Goal: Task Accomplishment & Management: Use online tool/utility

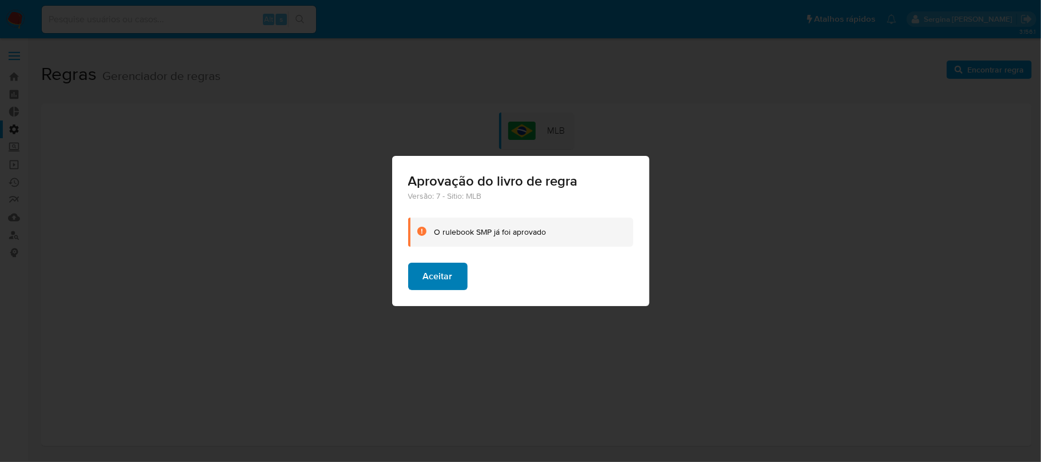
click at [446, 280] on span "Aceitar" at bounding box center [438, 276] width 30 height 25
click at [451, 277] on button "Aceitar" at bounding box center [437, 276] width 59 height 27
click at [451, 273] on span "Aceitar" at bounding box center [438, 276] width 30 height 25
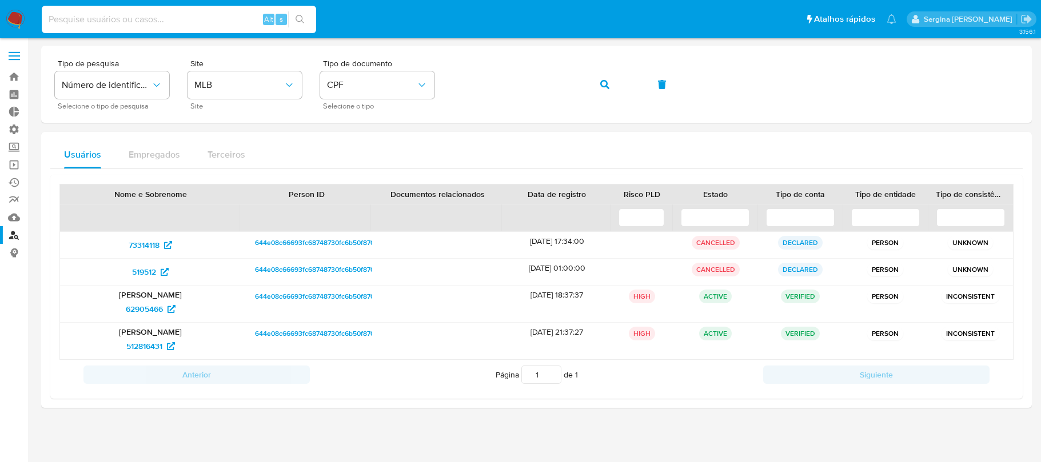
click at [149, 17] on input at bounding box center [179, 19] width 274 height 15
type input "RQgCg10hAF50zQzK4bY9EARo"
click at [302, 18] on icon "search-icon" at bounding box center [299, 19] width 9 height 9
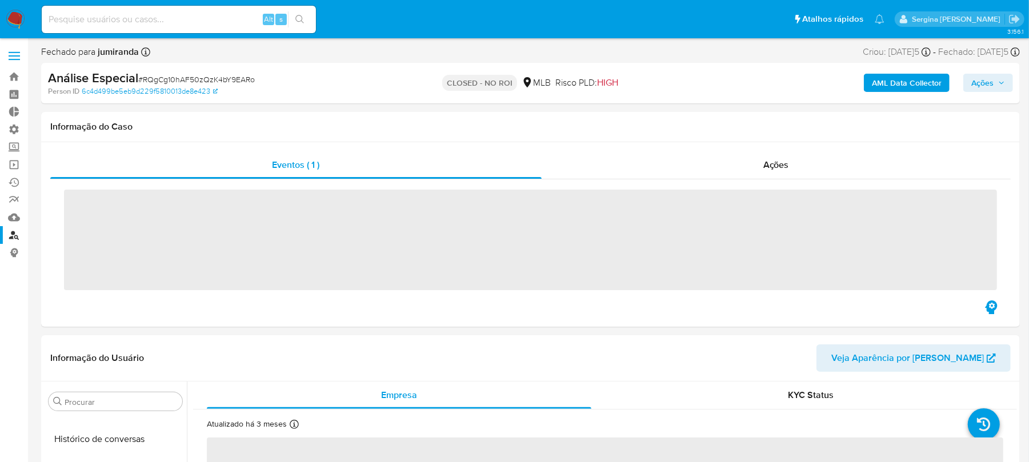
scroll to position [510, 0]
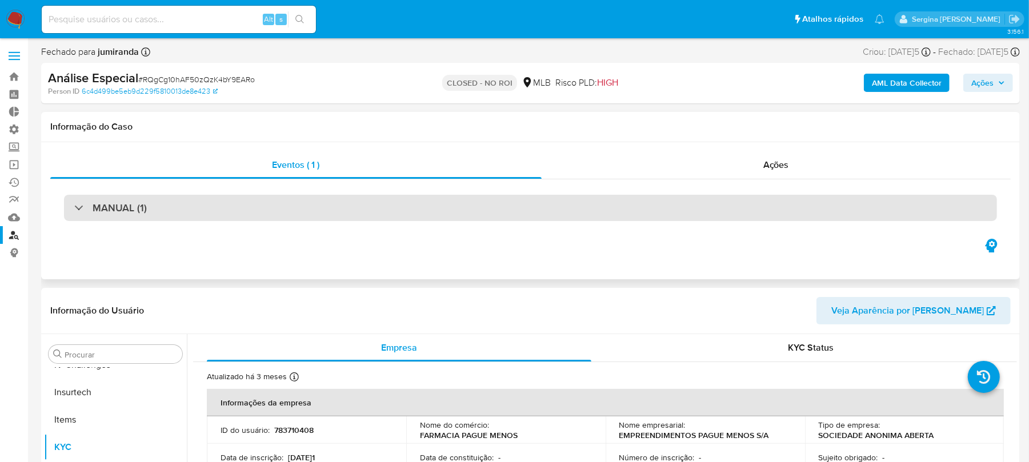
click at [89, 211] on div "MANUAL (1)" at bounding box center [110, 208] width 73 height 13
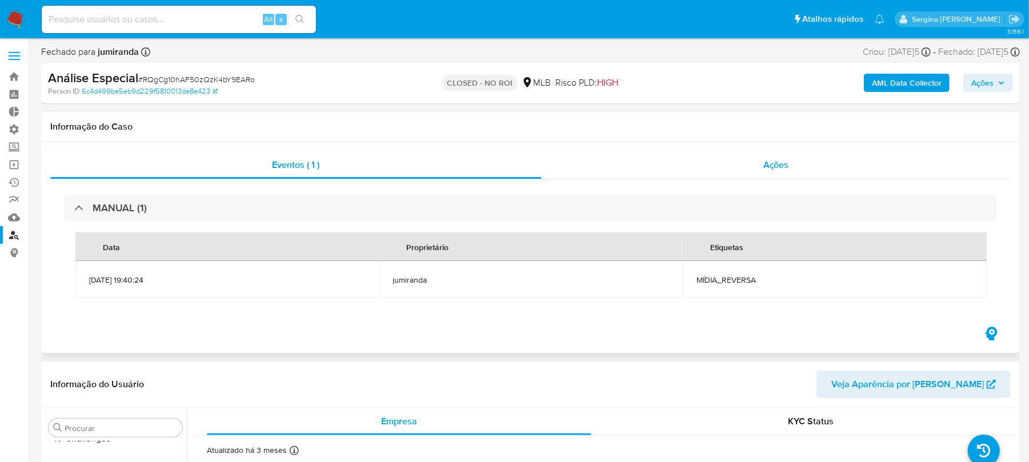
click at [778, 167] on span "Ações" at bounding box center [776, 164] width 26 height 13
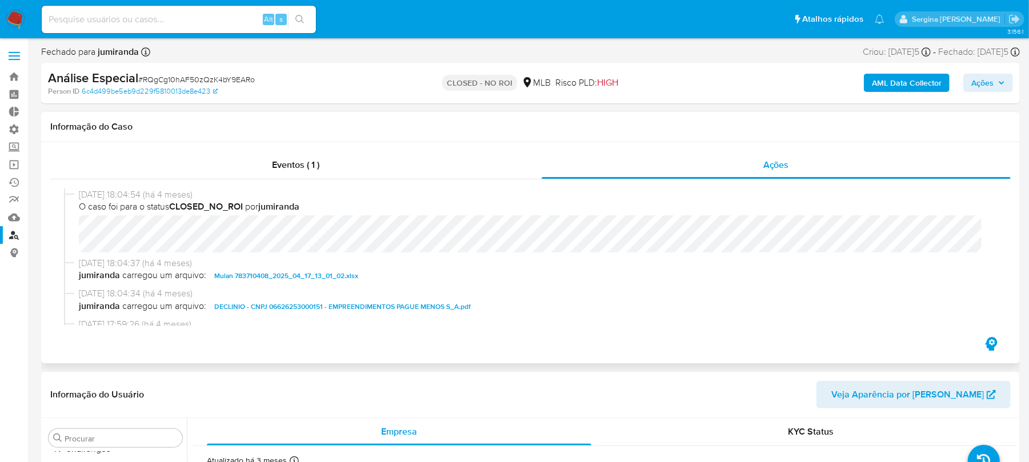
select select "10"
click at [337, 166] on div "Eventos ( 1 )" at bounding box center [295, 164] width 491 height 27
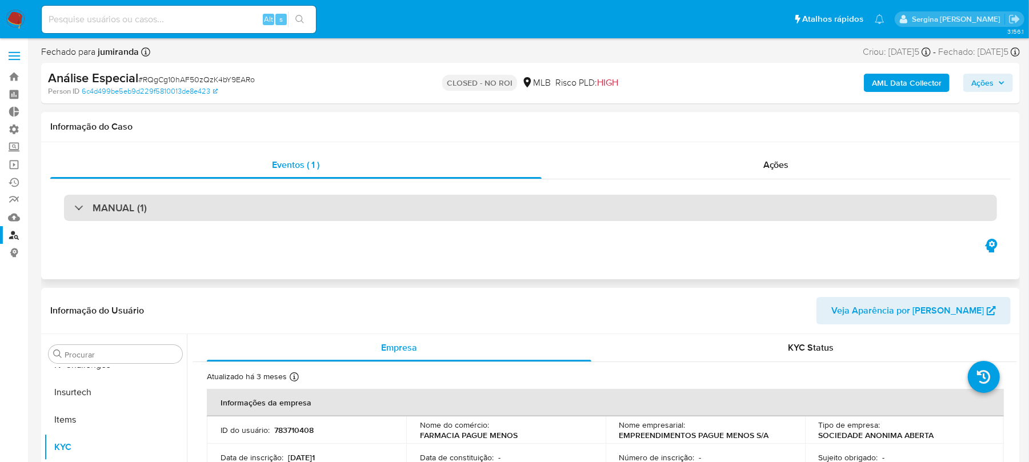
click at [98, 213] on h3 "MANUAL (1)" at bounding box center [120, 208] width 54 height 13
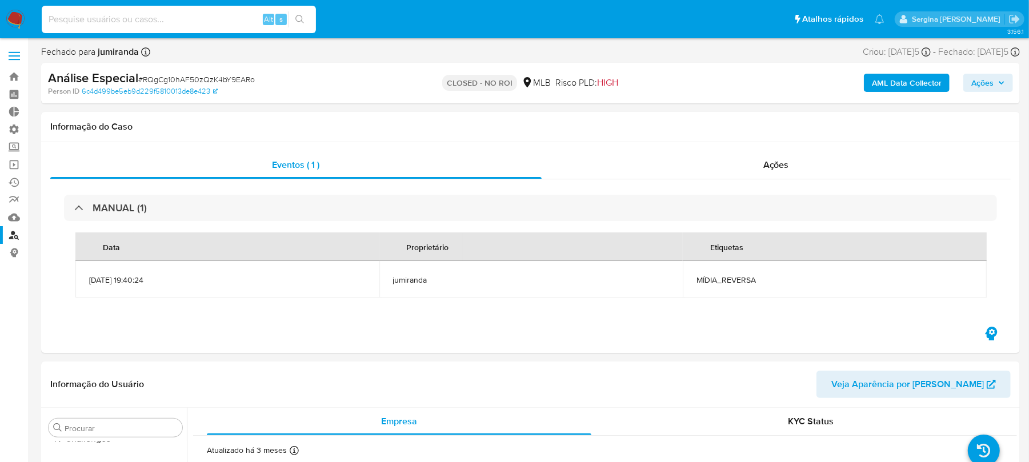
click at [168, 21] on input at bounding box center [179, 19] width 274 height 15
paste input "48EittgowKH26vdPvr3pbZV5"
type input "48EittgowKH26vdPvr3pbZV5"
click at [300, 18] on icon "search-icon" at bounding box center [299, 19] width 9 height 9
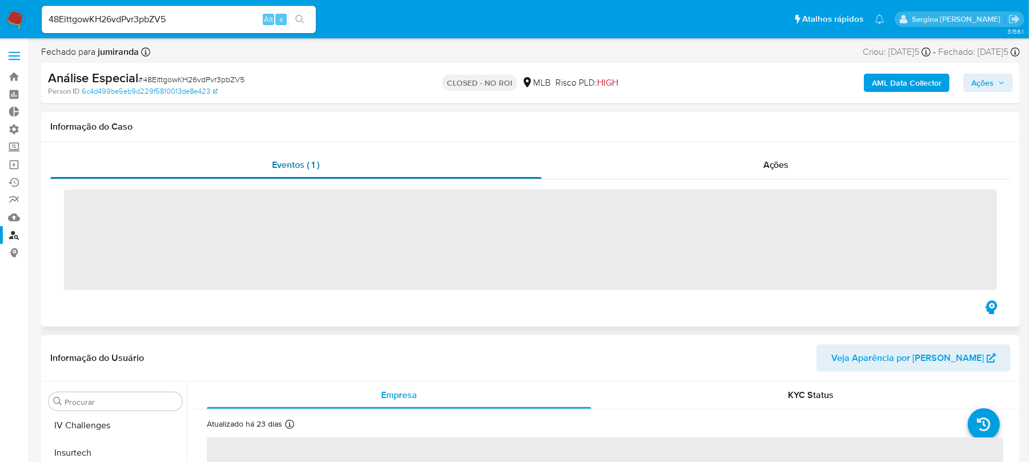
scroll to position [510, 0]
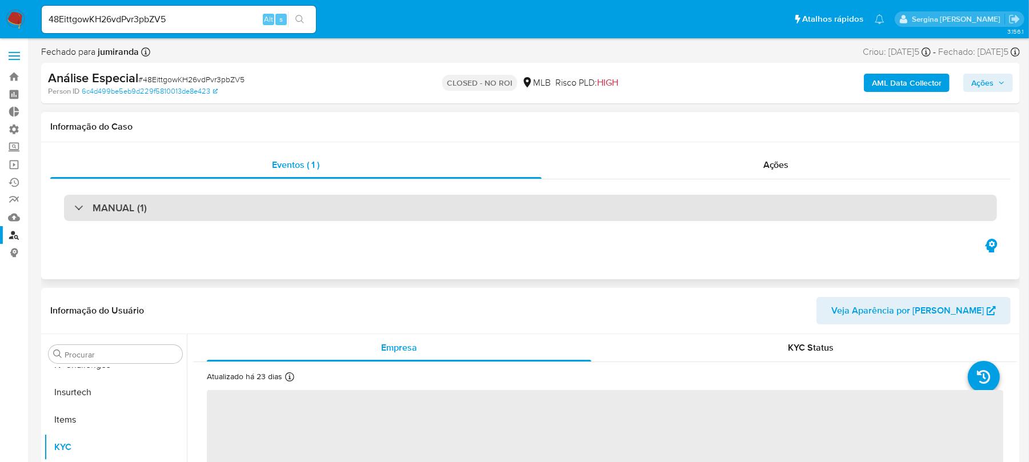
click at [115, 208] on h3 "MANUAL (1)" at bounding box center [120, 208] width 54 height 13
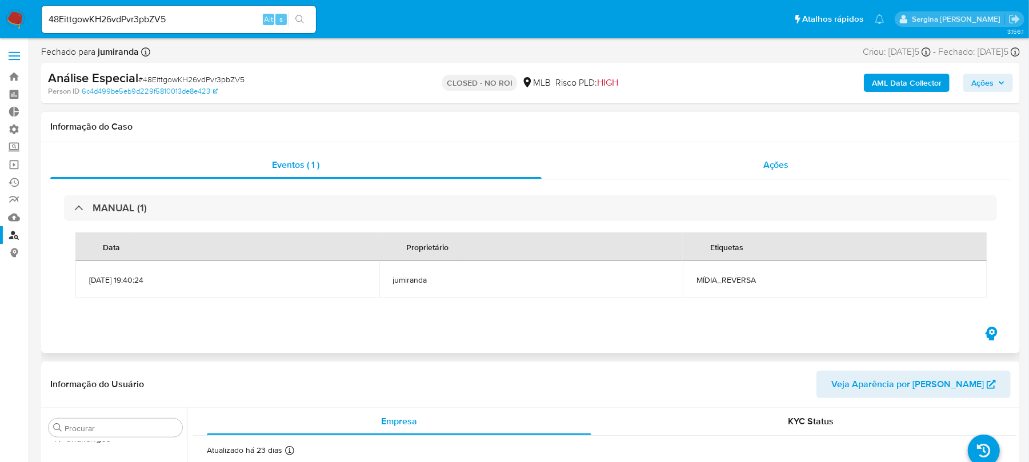
click at [791, 167] on div "Ações" at bounding box center [777, 164] width 470 height 27
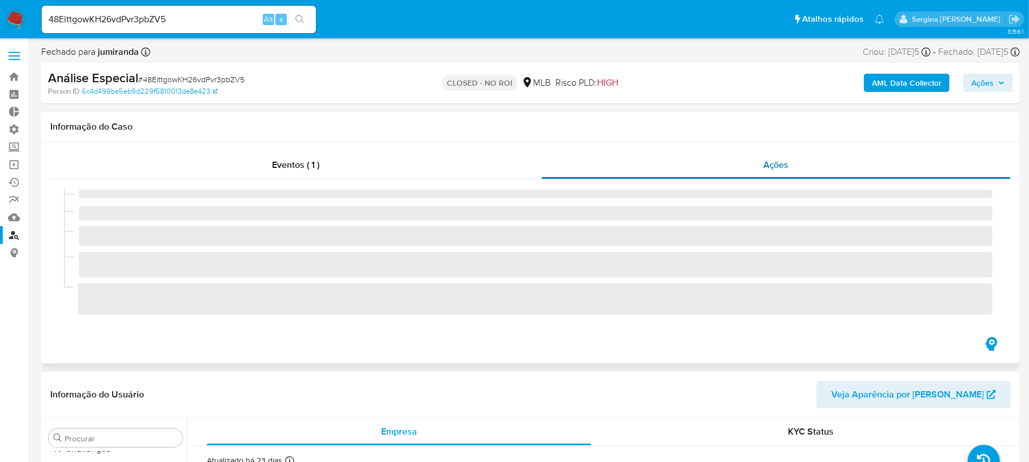
select select "10"
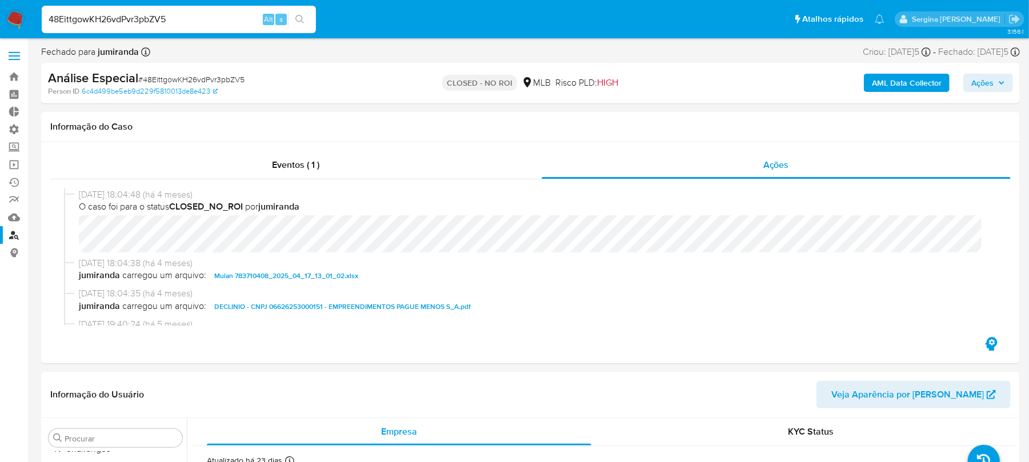
drag, startPoint x: 183, startPoint y: 22, endPoint x: 0, endPoint y: 21, distance: 183.4
click at [0, 21] on nav "Pausado Ver notificaciones 48EittgowKH26vdPvr3pbZV5 Alt s Atalhos rápidos Presi…" at bounding box center [514, 19] width 1029 height 38
paste input "RQgCg10hAF50zQzK4bY9EARo"
type input "RQgCg10hAF50zQzK4bY9EARo"
click at [303, 16] on icon "search-icon" at bounding box center [299, 19] width 9 height 9
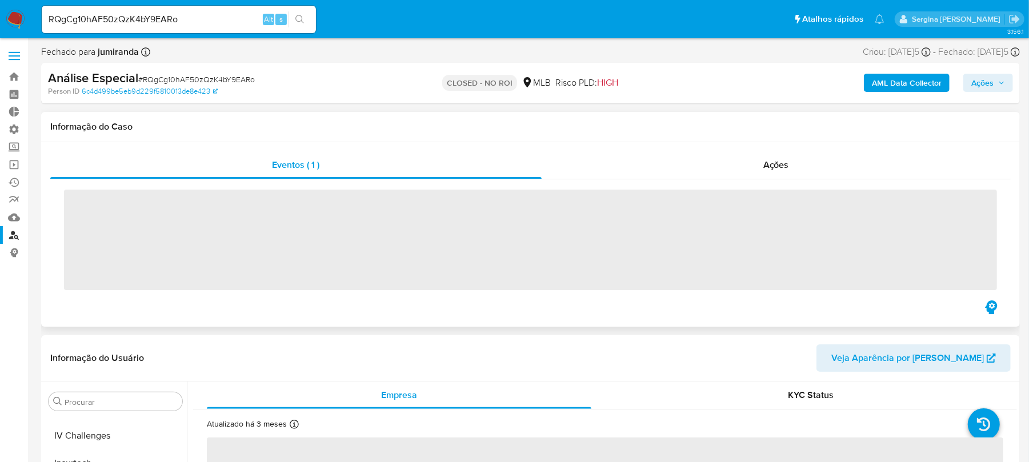
scroll to position [510, 0]
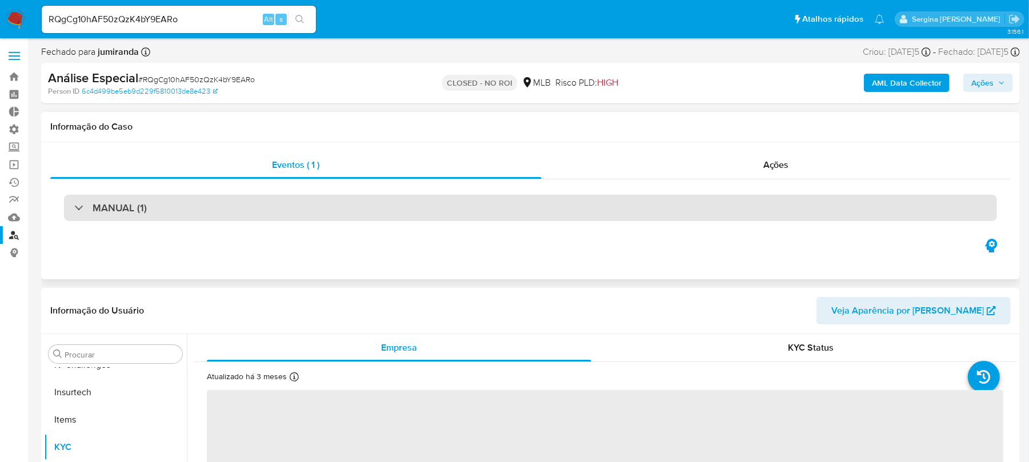
click at [141, 214] on h3 "MANUAL (1)" at bounding box center [120, 208] width 54 height 13
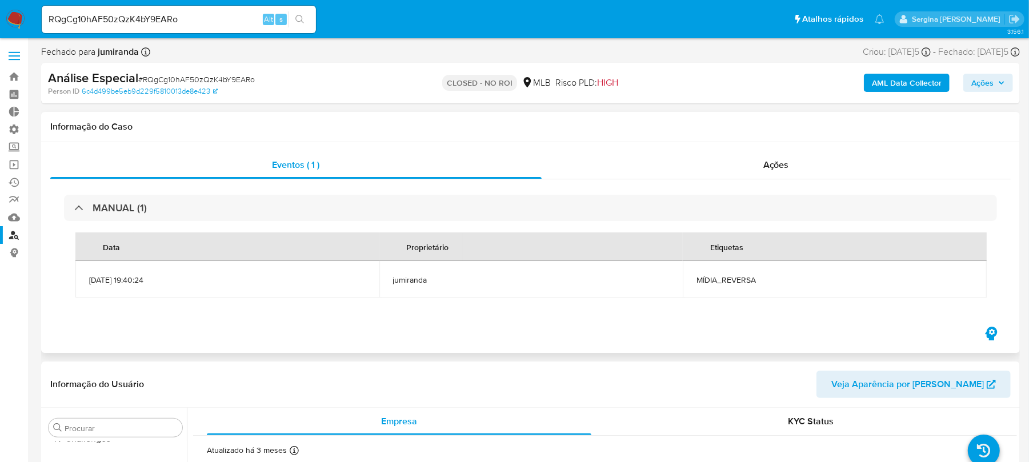
select select "10"
click at [757, 174] on div "Ações" at bounding box center [777, 164] width 470 height 27
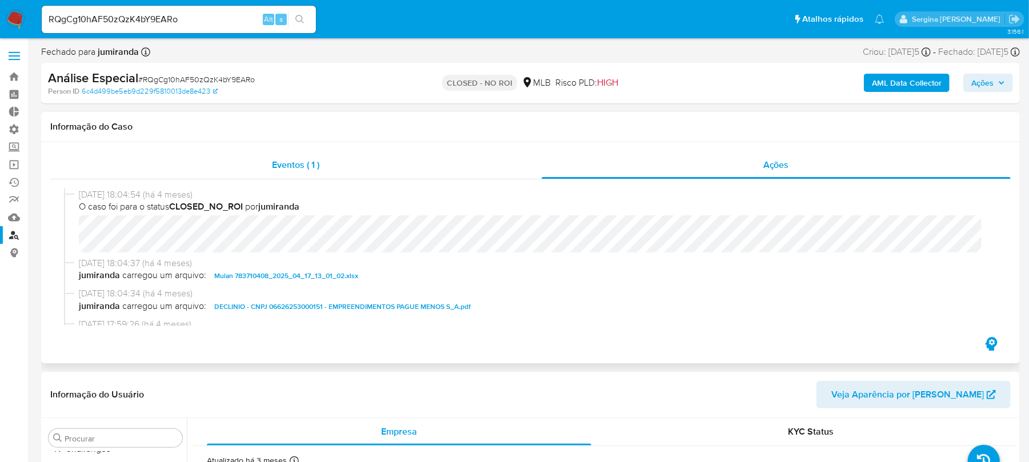
click at [298, 157] on div "Eventos ( 1 )" at bounding box center [295, 164] width 491 height 27
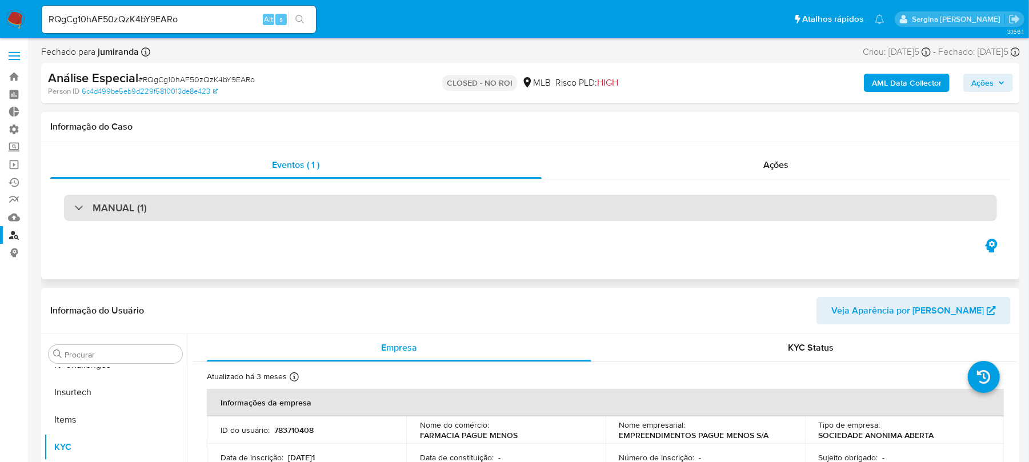
click at [151, 207] on div "MANUAL (1)" at bounding box center [530, 208] width 933 height 26
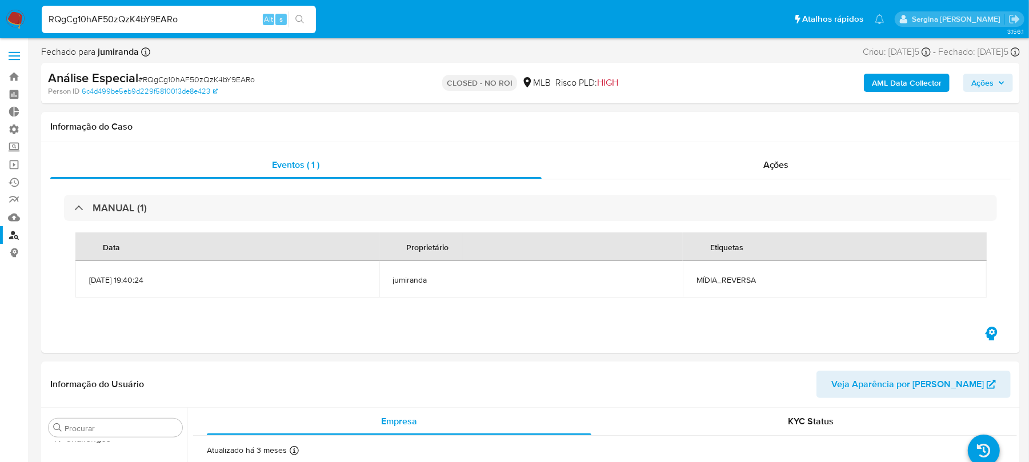
drag, startPoint x: 186, startPoint y: 26, endPoint x: 42, endPoint y: 17, distance: 144.3
click at [42, 17] on input "RQgCg10hAF50zQzK4bY9EARo" at bounding box center [179, 19] width 274 height 15
paste input "48EittgowKH26vdPvr3pbZV5"
type input "48EittgowKH26vdPvr3pbZV5"
click at [295, 17] on icon "search-icon" at bounding box center [299, 19] width 9 height 9
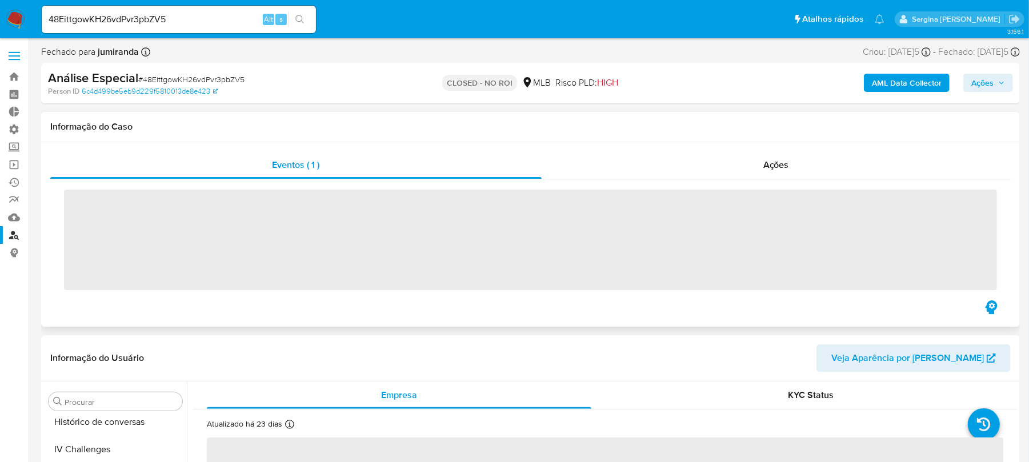
scroll to position [510, 0]
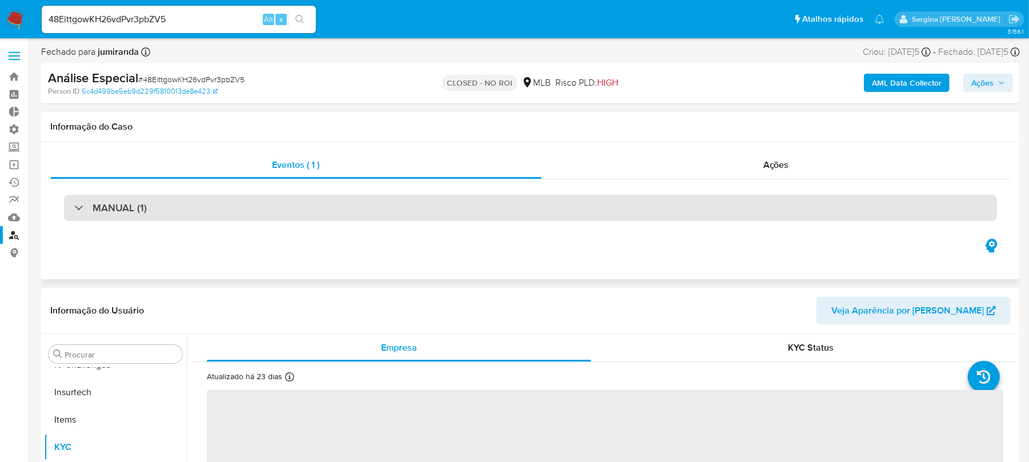
click at [115, 215] on div "MANUAL (1)" at bounding box center [530, 208] width 933 height 26
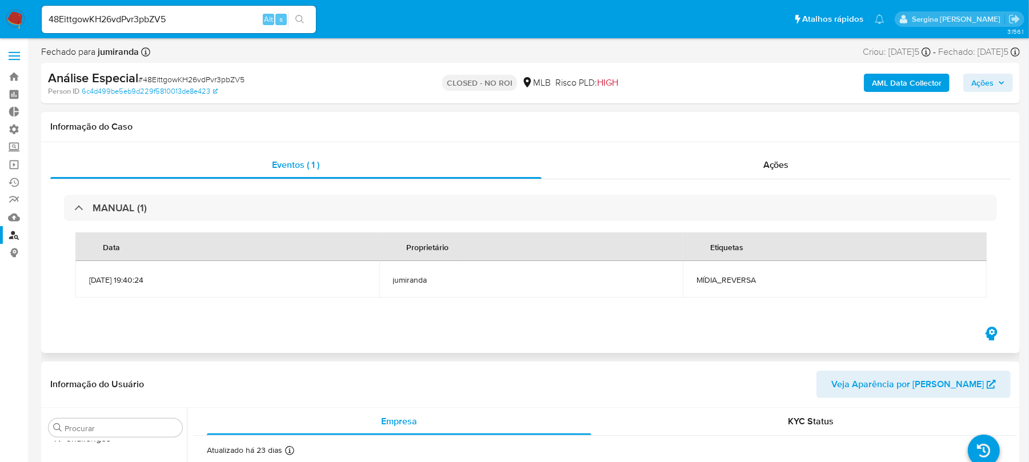
select select "10"
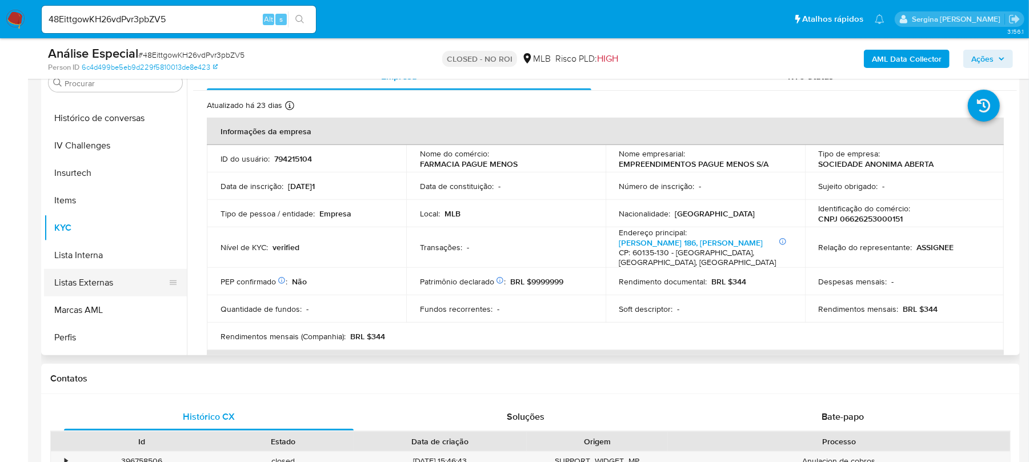
scroll to position [434, 0]
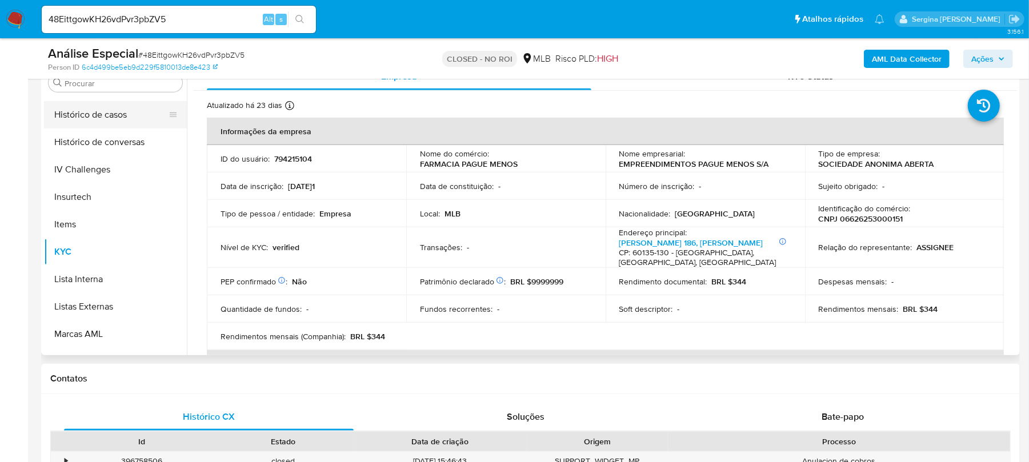
click at [119, 120] on button "Histórico de casos" at bounding box center [111, 114] width 134 height 27
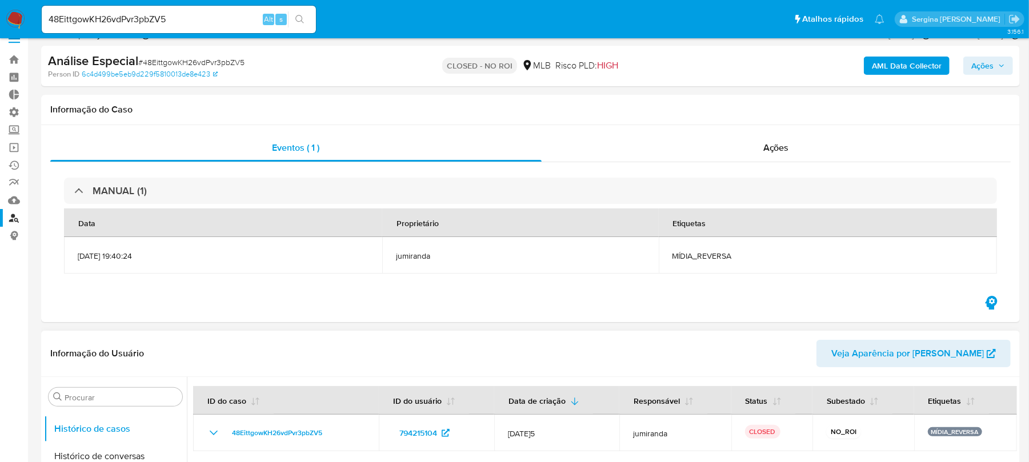
scroll to position [0, 0]
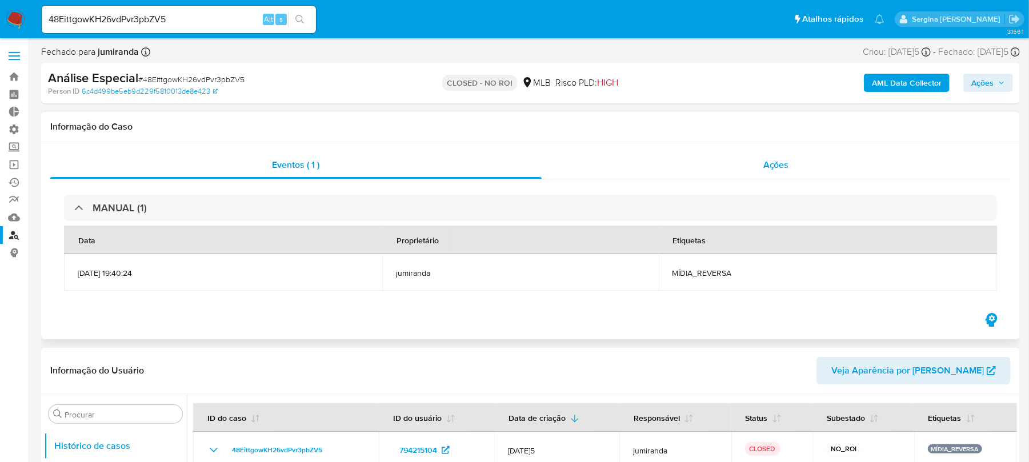
click at [761, 163] on div "Ações" at bounding box center [777, 164] width 470 height 27
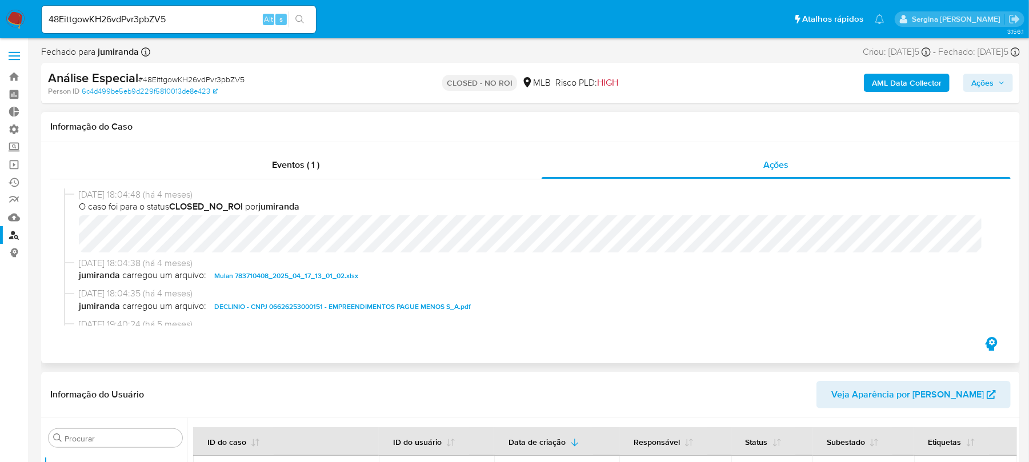
click at [307, 274] on span "Mulan 783710408_2025_04_17_13_01_02.xlsx" at bounding box center [286, 276] width 144 height 14
click at [387, 307] on span "DECLINIO - CNPJ 06626253000151 - EMPREENDIMENTOS PAGUE MENOS S_A.pdf" at bounding box center [342, 307] width 257 height 14
click at [291, 307] on span "DECLINIO - CNPJ 06626253000151 - EMPREENDIMENTOS PAGUE MENOS S_A.pdf" at bounding box center [342, 307] width 257 height 14
click at [307, 301] on span "DECLINIO - CNPJ 06626253000151 - EMPREENDIMENTOS PAGUE MENOS S_A.pdf" at bounding box center [342, 307] width 257 height 14
click at [376, 303] on span "DECLINIO - CNPJ 06626253000151 - EMPREENDIMENTOS PAGUE MENOS S_A.pdf" at bounding box center [342, 307] width 257 height 14
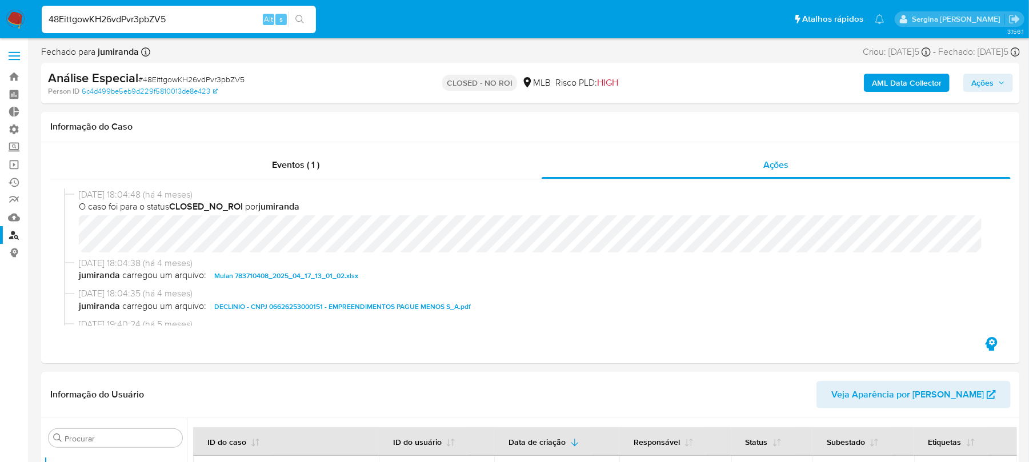
drag, startPoint x: 185, startPoint y: 21, endPoint x: 0, endPoint y: -4, distance: 186.8
paste input "AEnPKtVgY0mafE3bMRXXJALU"
type input "AEnPKtVgY0mafE3bMRXXJALU"
click at [299, 21] on icon "search-icon" at bounding box center [299, 19] width 9 height 9
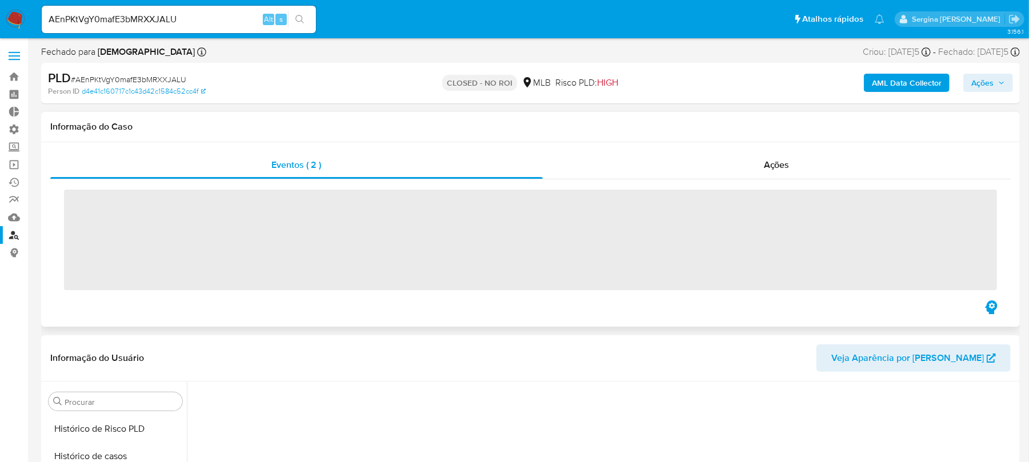
scroll to position [510, 0]
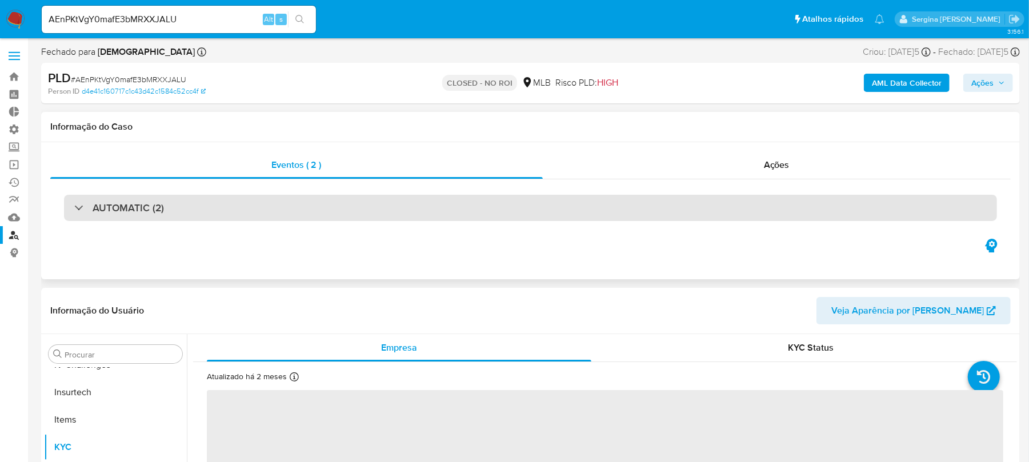
click at [105, 209] on h3 "AUTOMATIC (2)" at bounding box center [128, 208] width 71 height 13
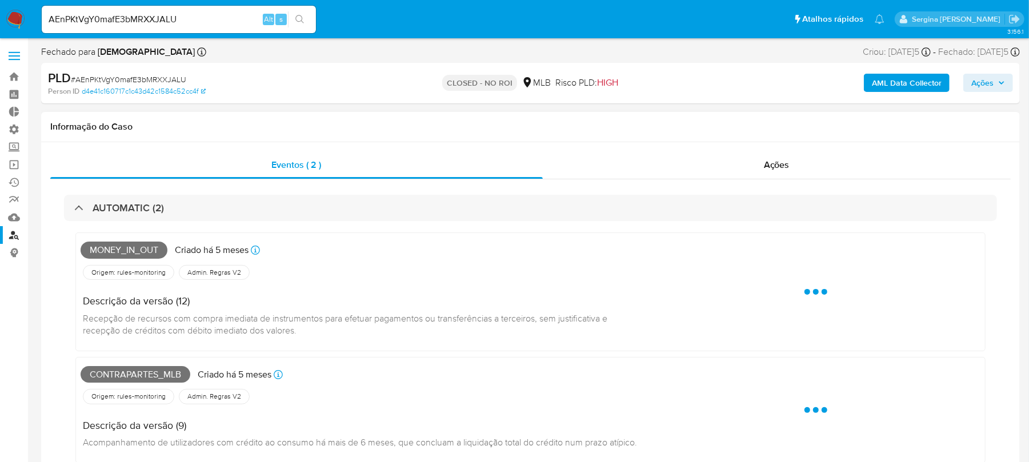
select select "10"
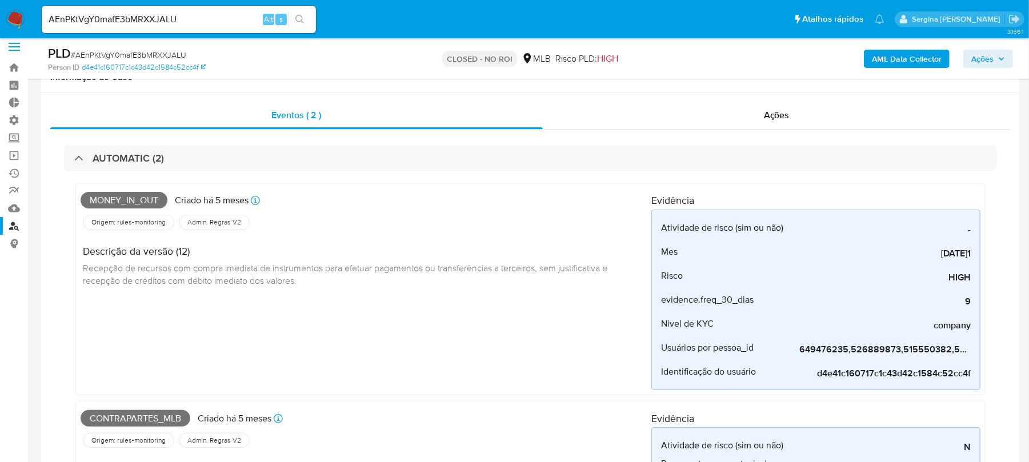
scroll to position [0, 0]
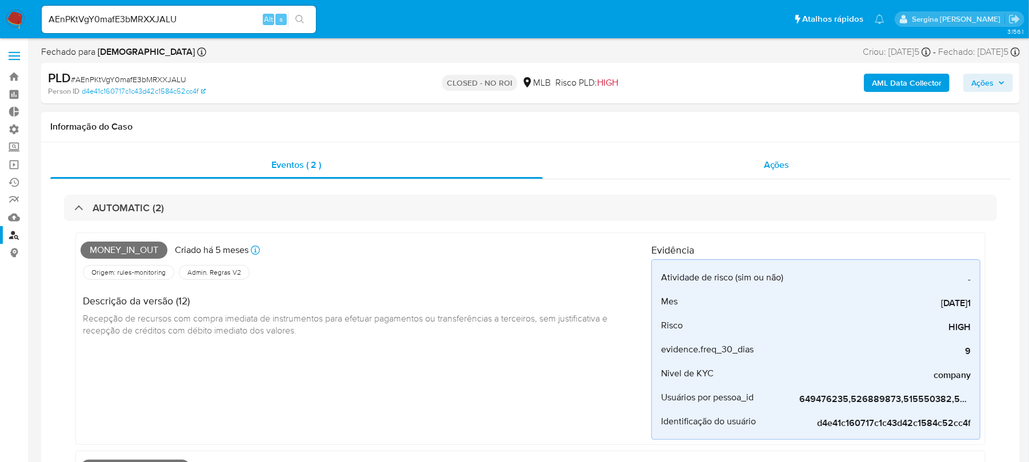
click at [780, 167] on span "Ações" at bounding box center [777, 164] width 26 height 13
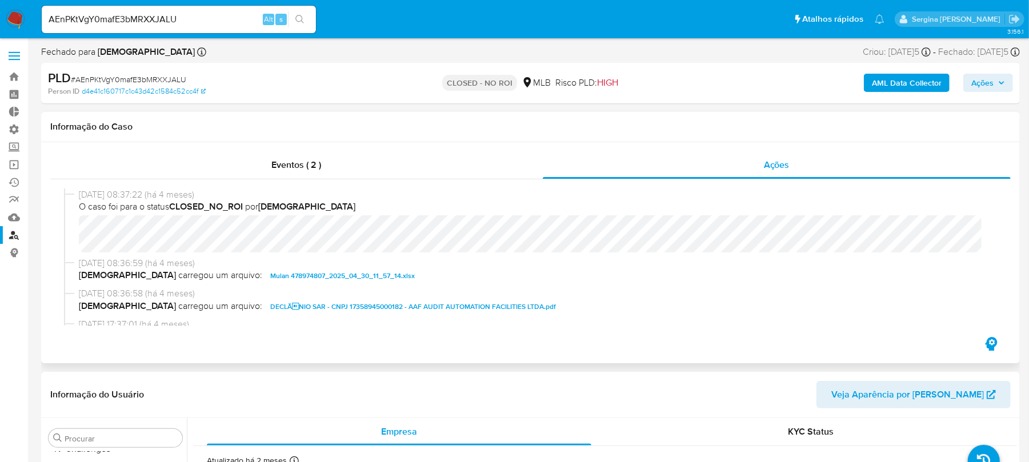
click at [283, 306] on span "DECLÃNIO SAR - CNPJ 17358945000182 - AAF AUDIT AUTOMATION FACILITIES LTDA.pdf" at bounding box center [413, 307] width 286 height 14
click at [270, 305] on span "DECLÃNIO SAR - CNPJ 17358945000182 - AAF AUDIT AUTOMATION FACILITIES LTDA.pdf" at bounding box center [413, 307] width 286 height 14
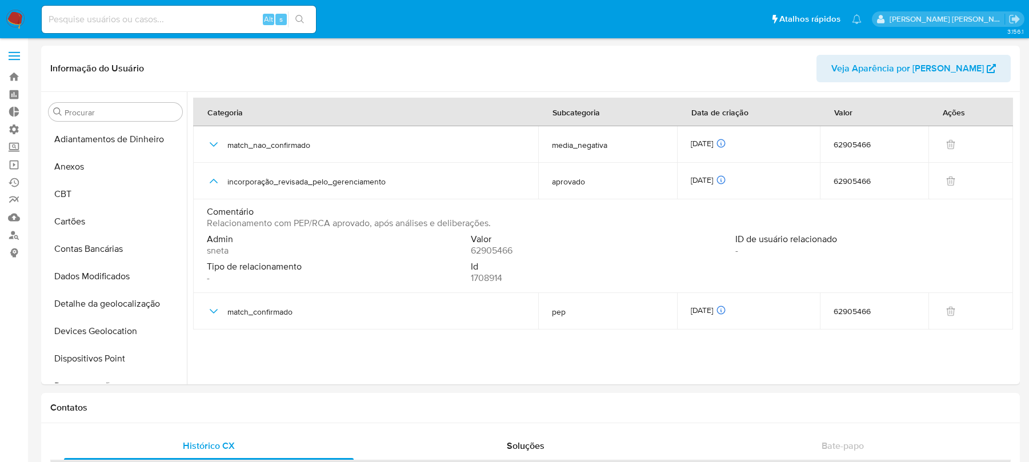
select select "10"
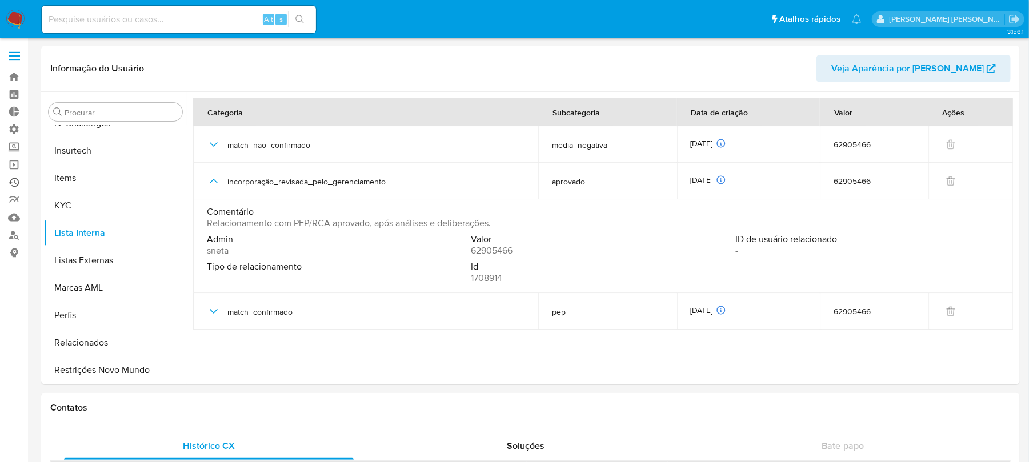
click at [12, 179] on link "Ejecuções automáticas" at bounding box center [68, 183] width 136 height 18
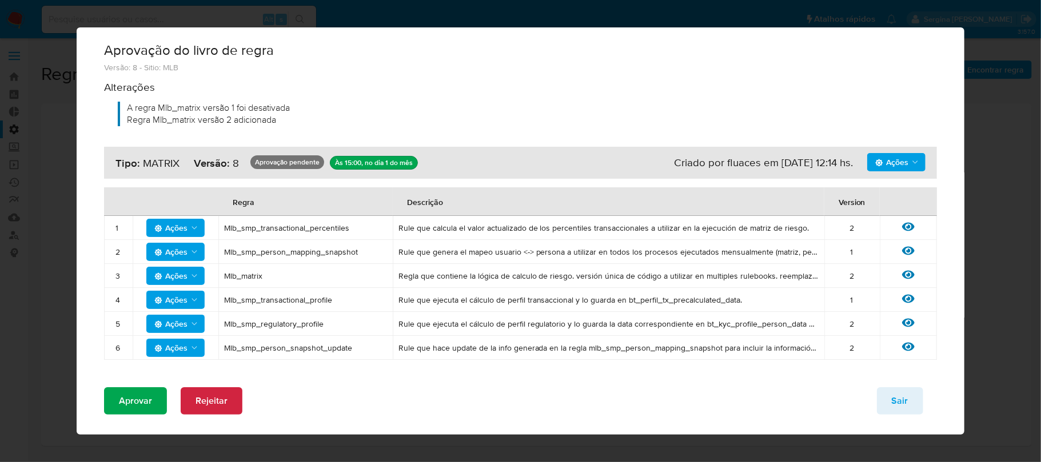
click at [143, 409] on span "Aprovar" at bounding box center [135, 401] width 33 height 25
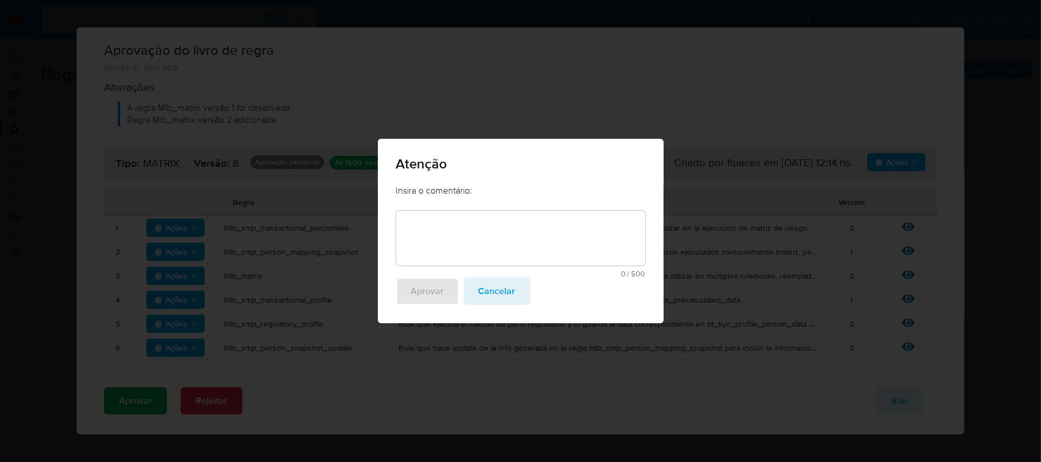
click at [458, 254] on textarea at bounding box center [520, 238] width 249 height 55
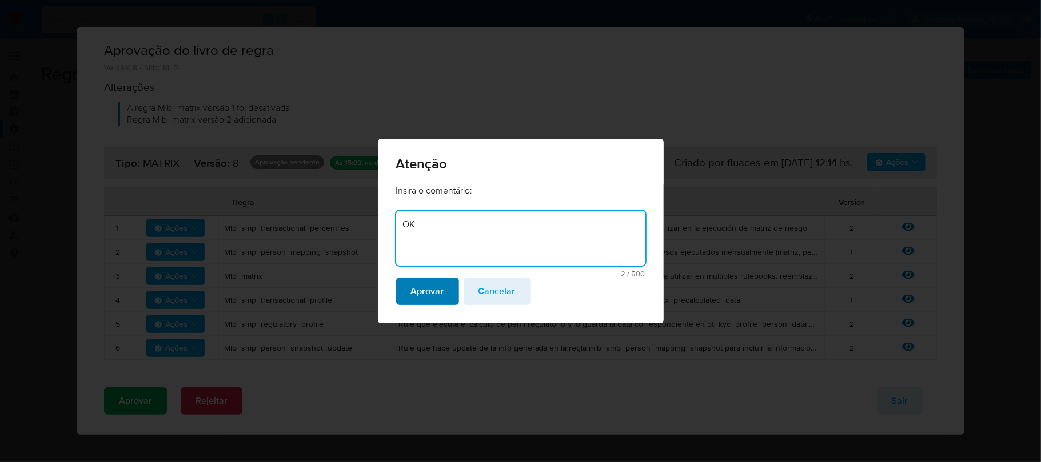
type textarea "OK"
click at [418, 299] on span "Aprovar" at bounding box center [427, 291] width 33 height 25
